Goal: Navigation & Orientation: Find specific page/section

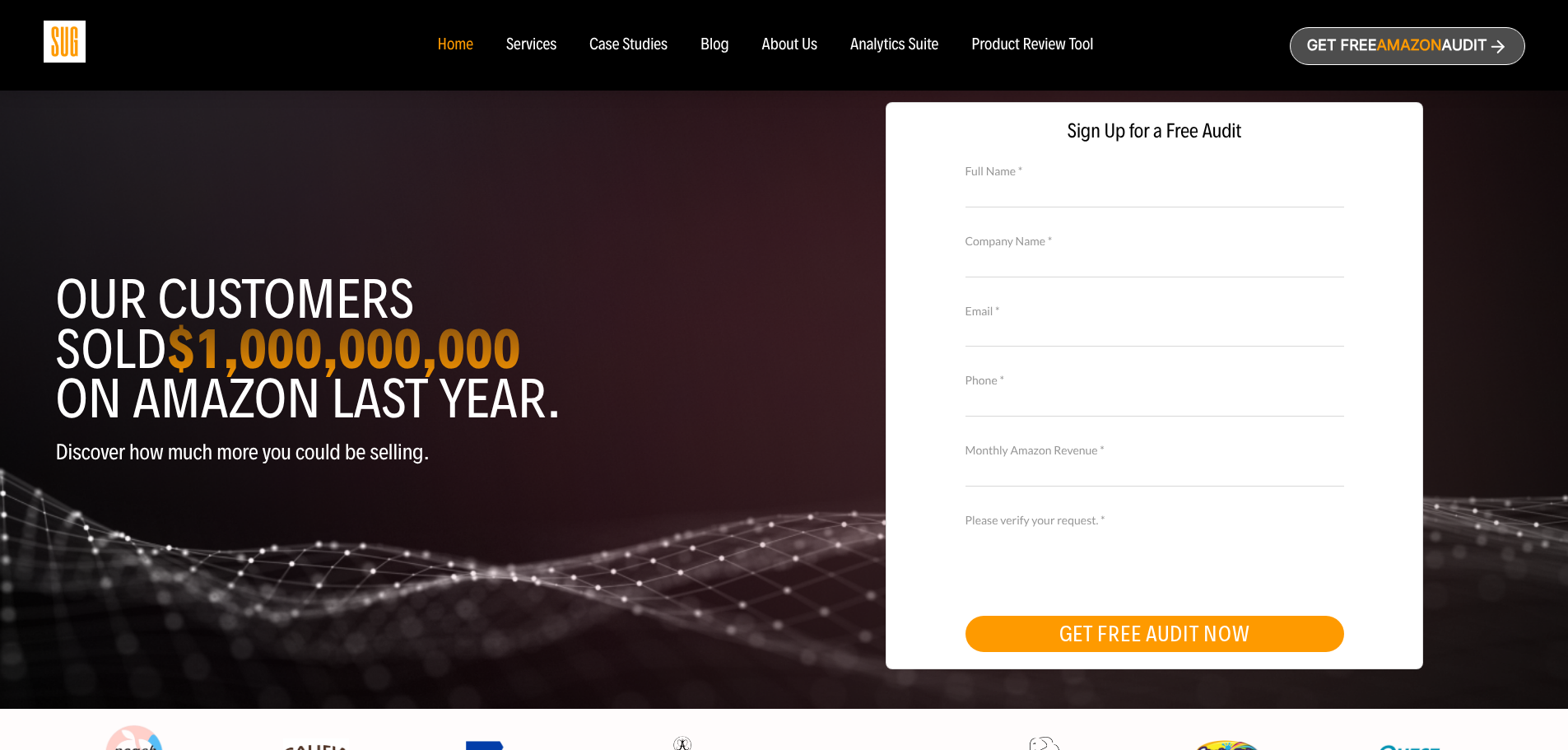
click at [547, 38] on div "Services" at bounding box center [531, 45] width 50 height 18
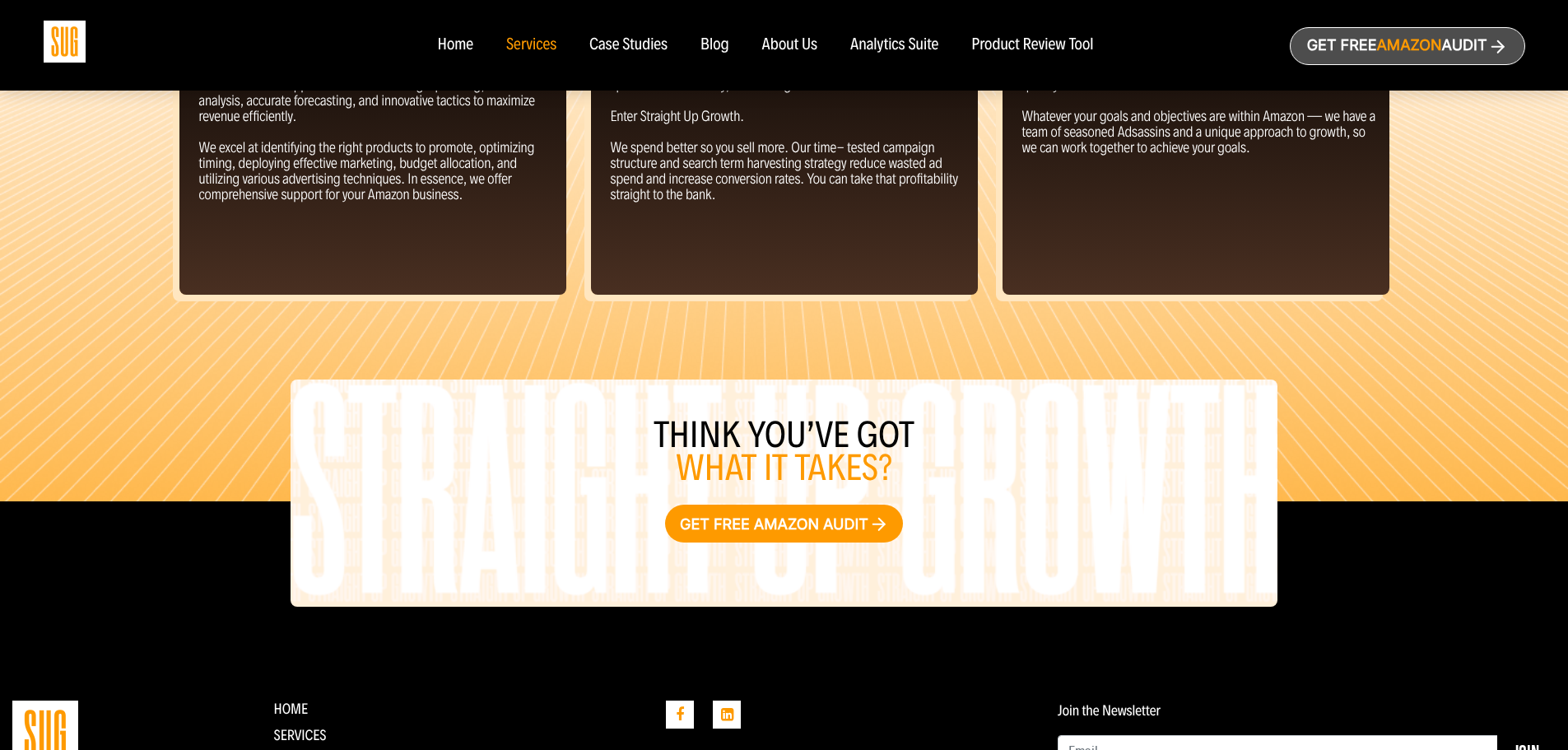
scroll to position [1828, 0]
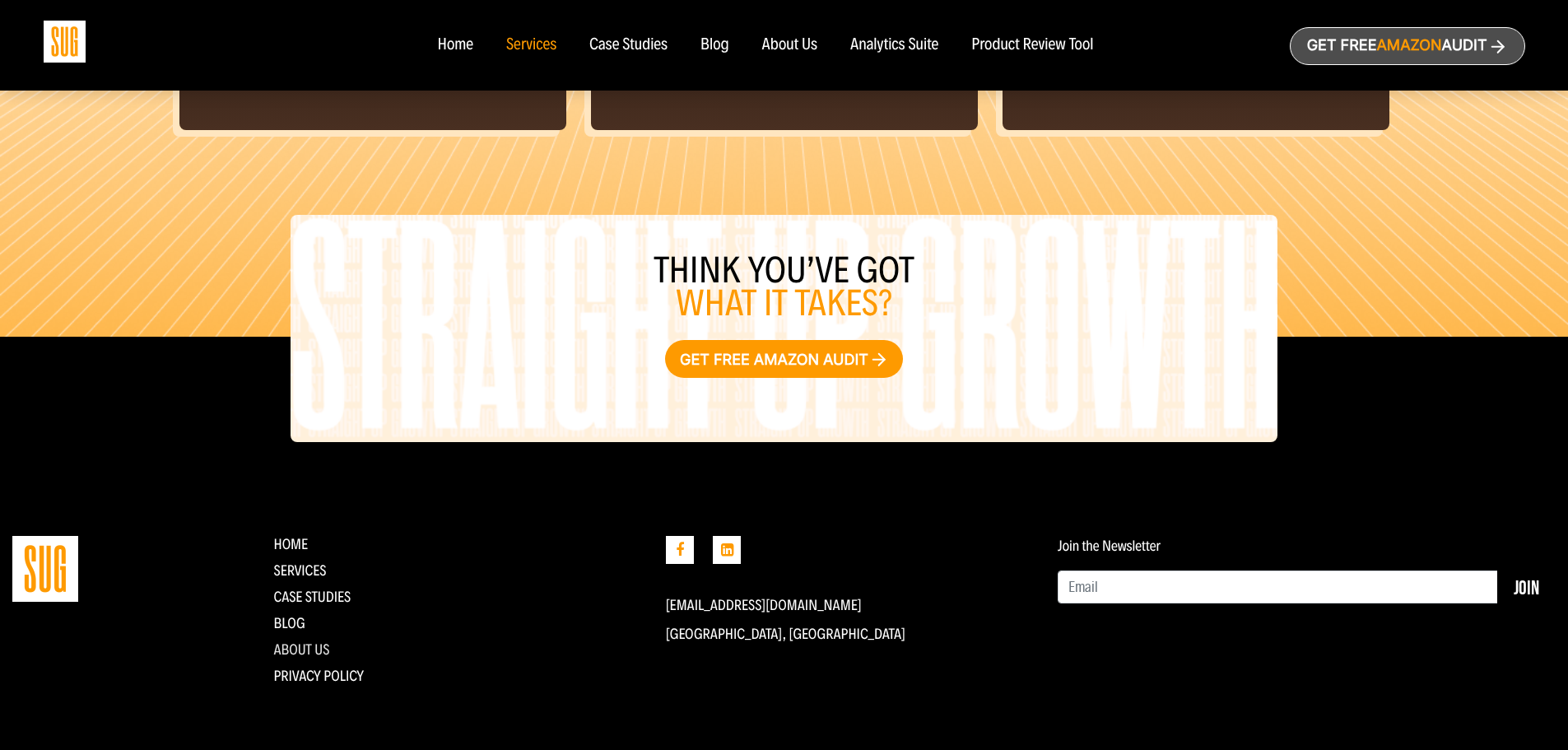
click at [299, 642] on link "About Us" at bounding box center [302, 649] width 56 height 18
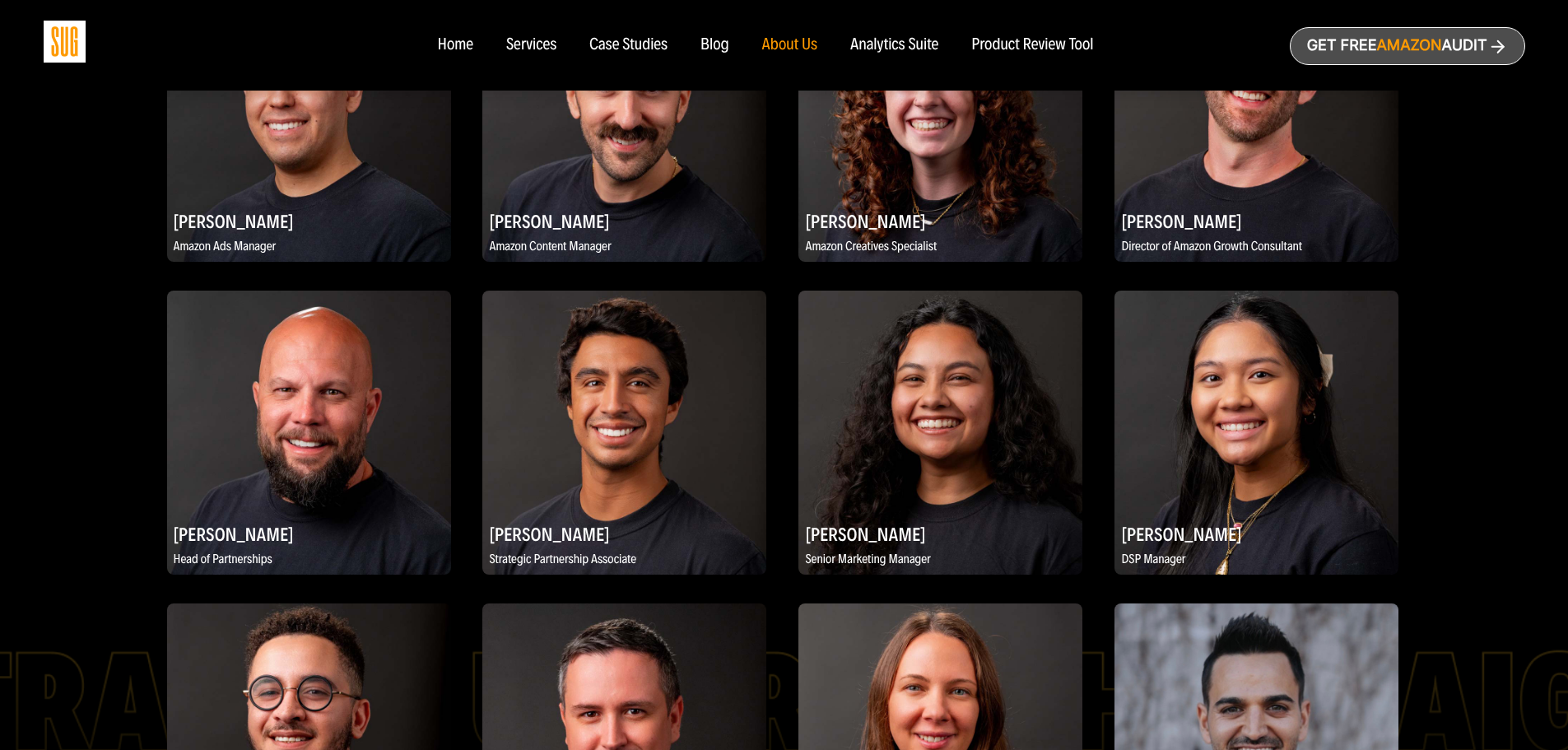
scroll to position [1893, 0]
